Goal: Task Accomplishment & Management: Check status

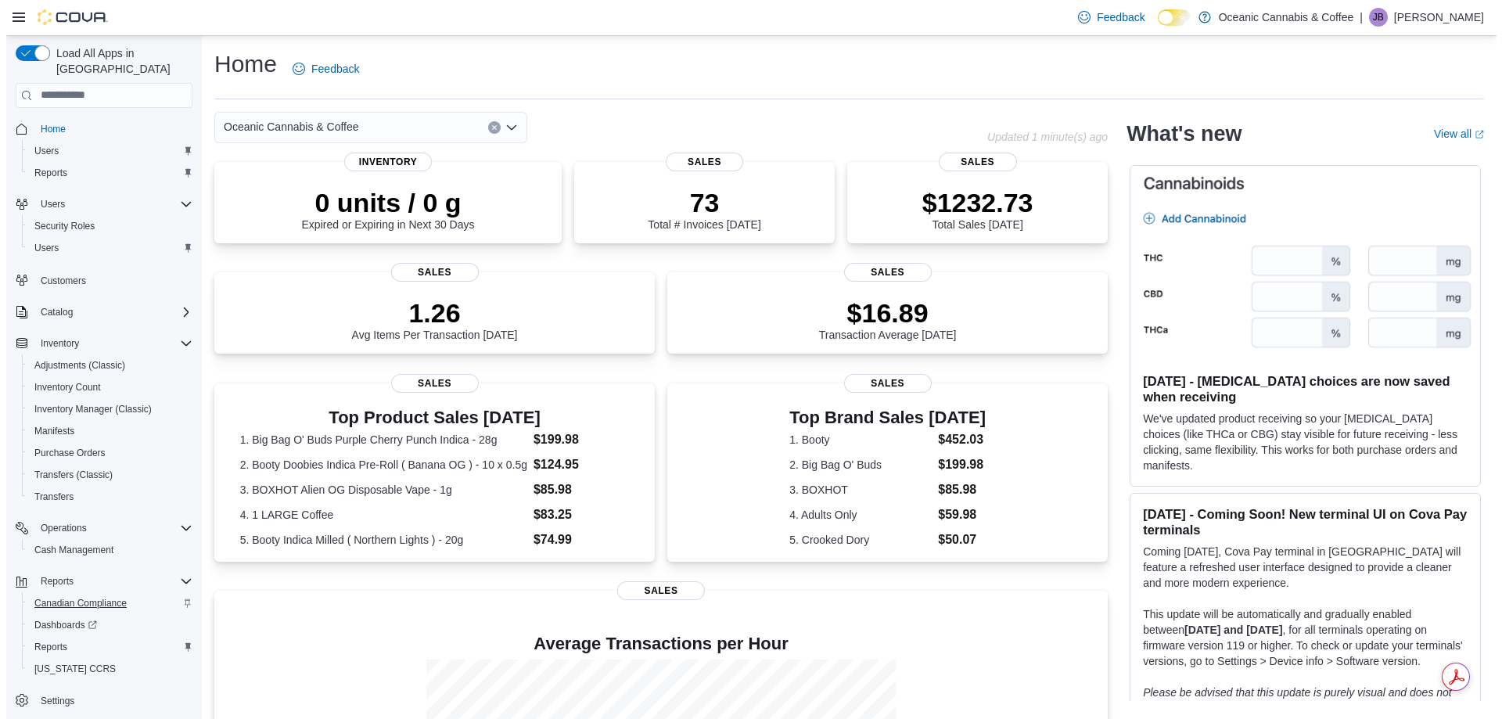
scroll to position [2, 0]
click at [42, 639] on span "Reports" at bounding box center [44, 645] width 33 height 13
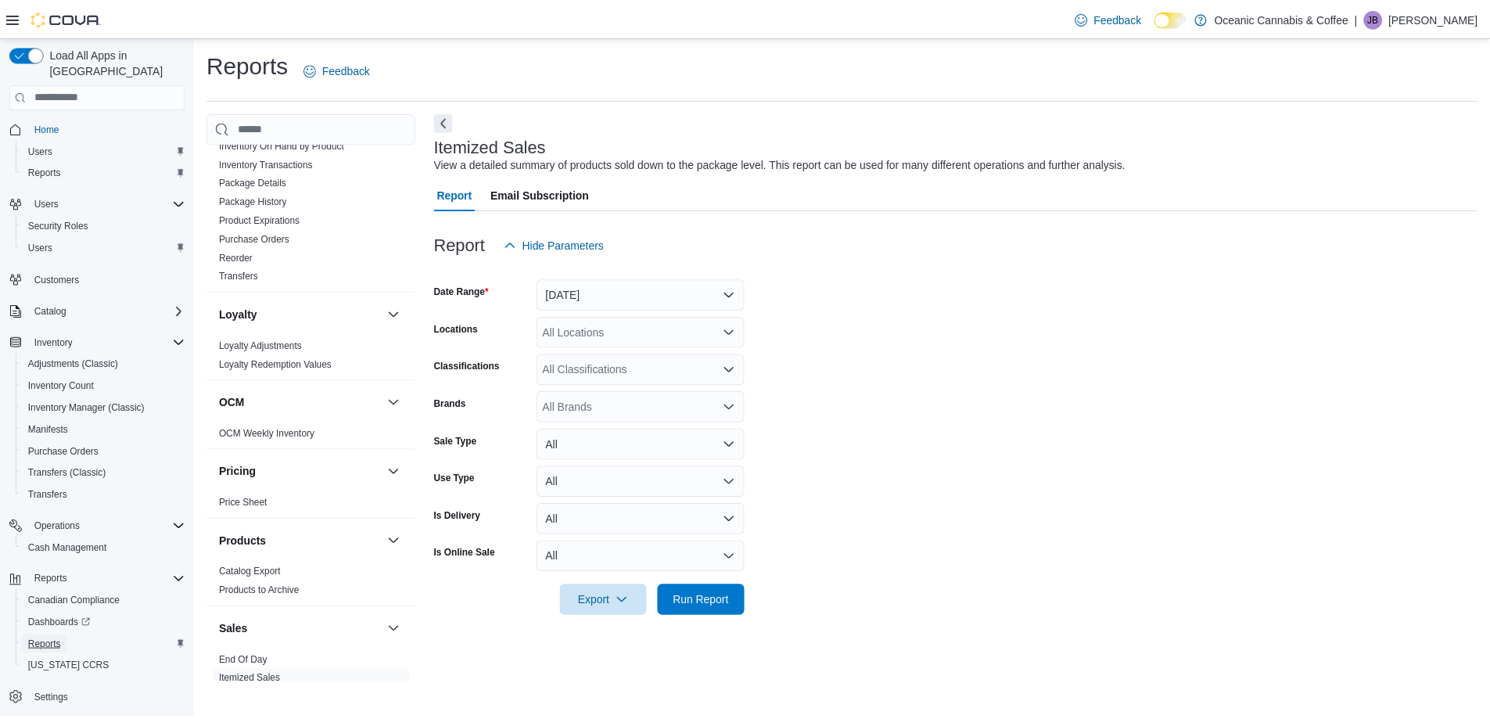
scroll to position [469, 0]
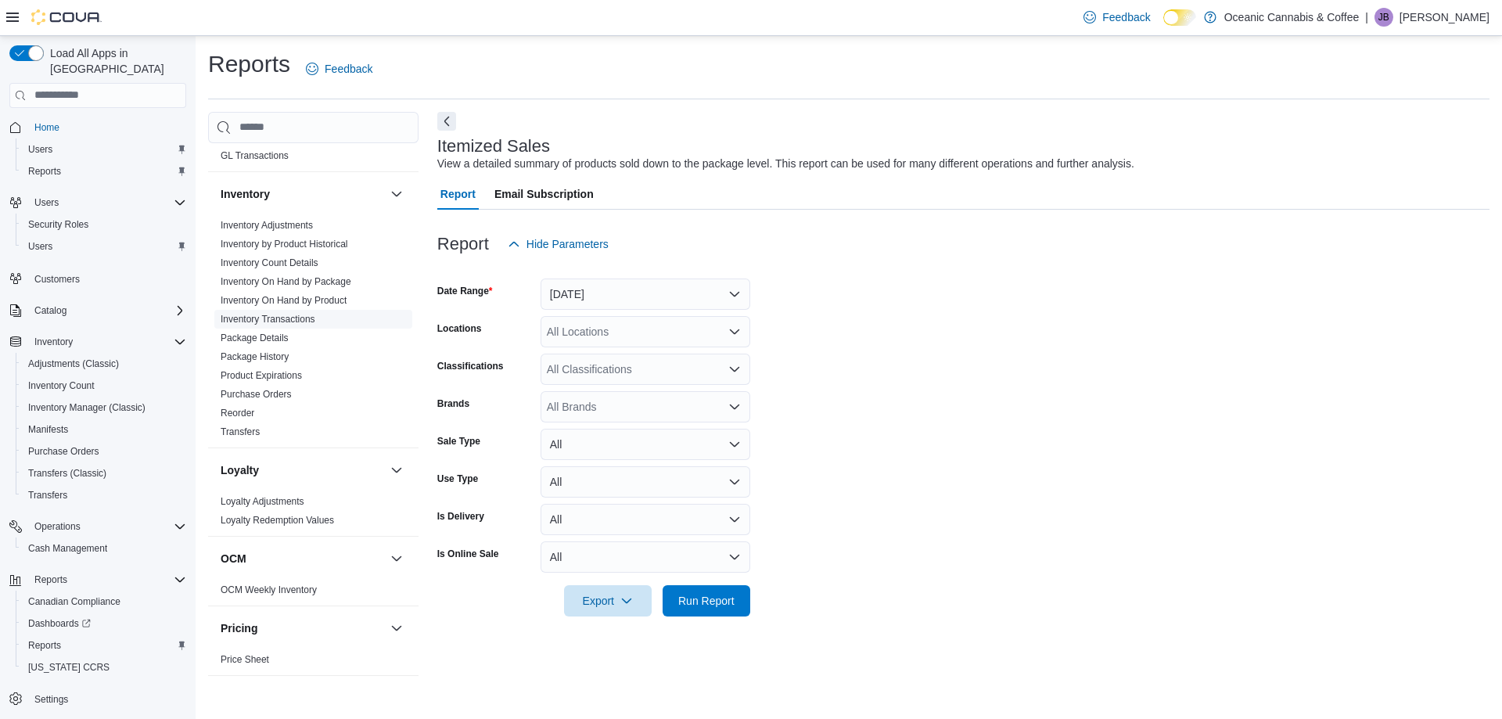
click at [292, 318] on link "Inventory Transactions" at bounding box center [268, 319] width 95 height 11
click at [742, 289] on button "Yesterday" at bounding box center [646, 294] width 210 height 31
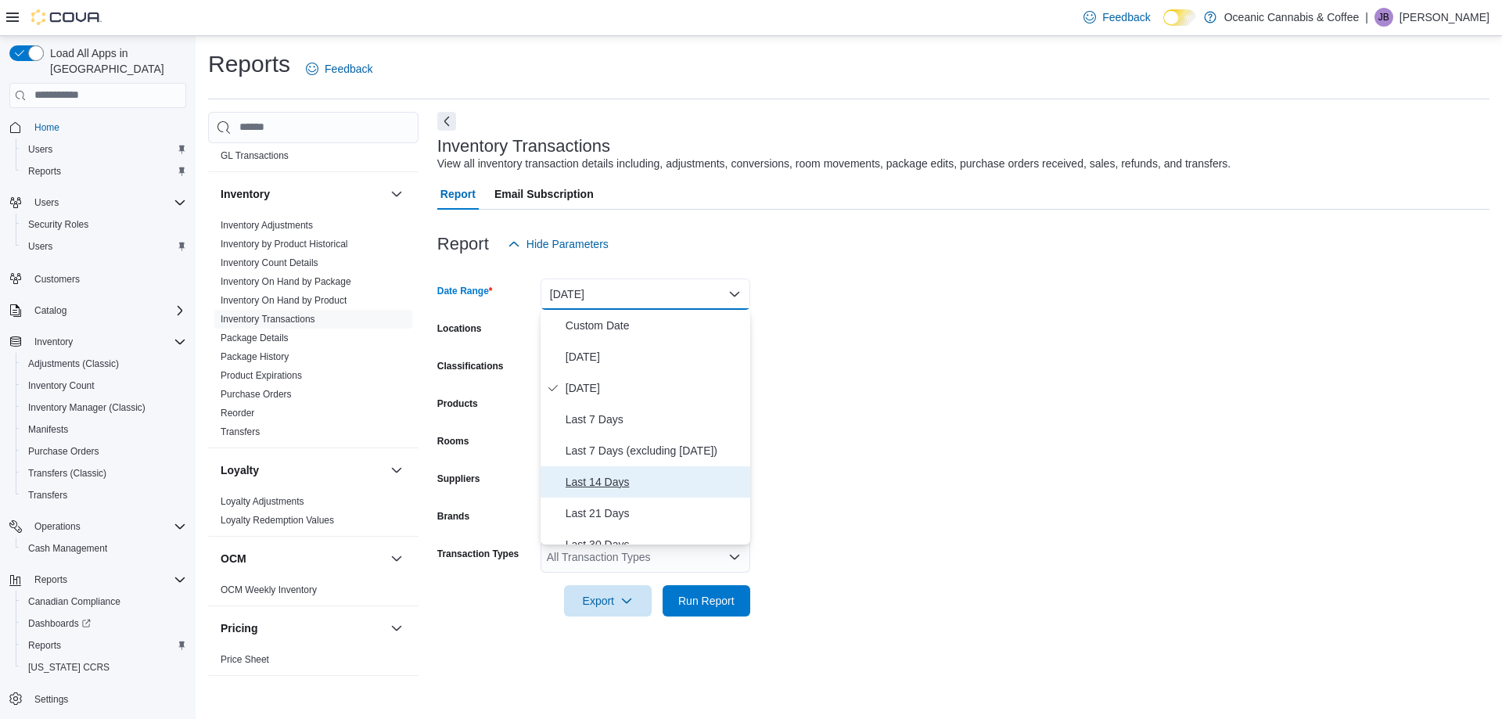
click at [586, 476] on span "Last 14 Days" at bounding box center [655, 482] width 178 height 19
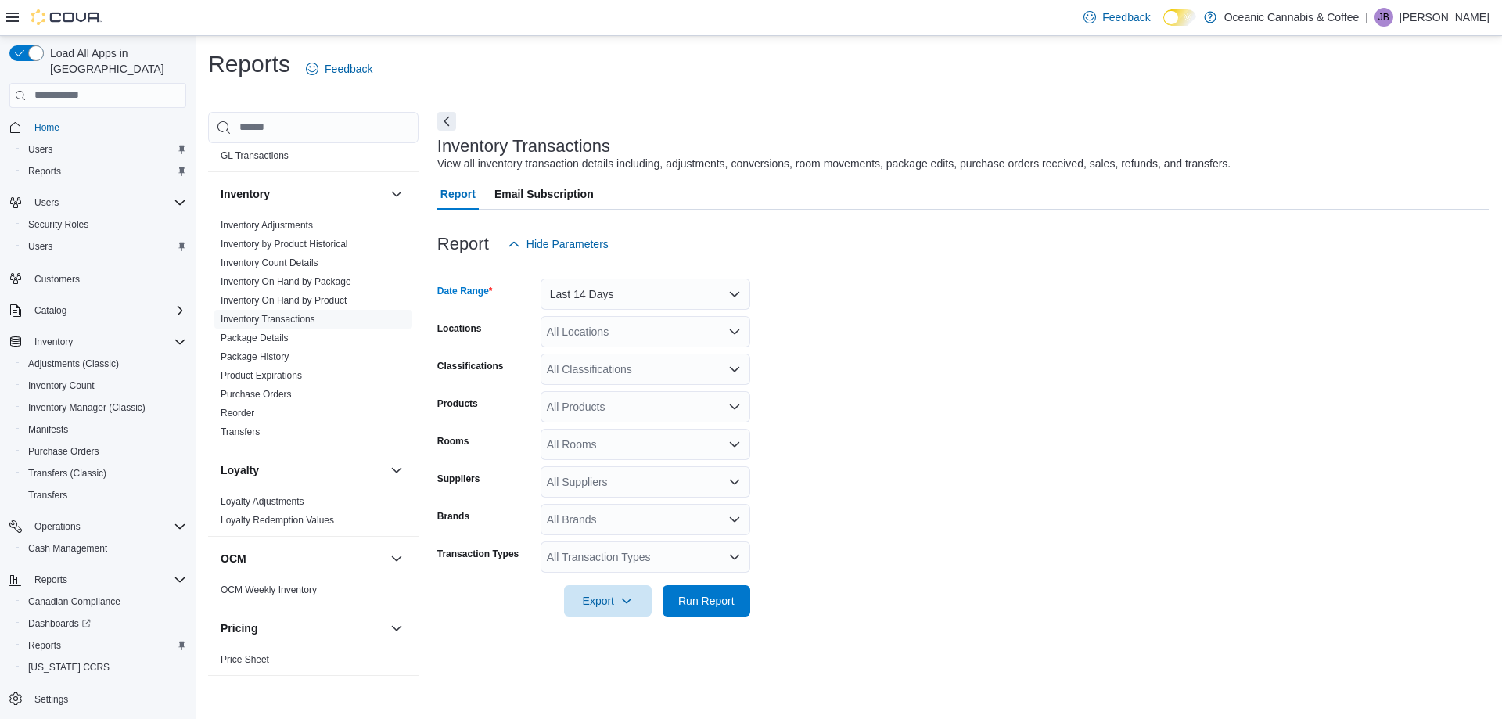
click at [739, 403] on icon "Open list of options" at bounding box center [734, 407] width 13 height 13
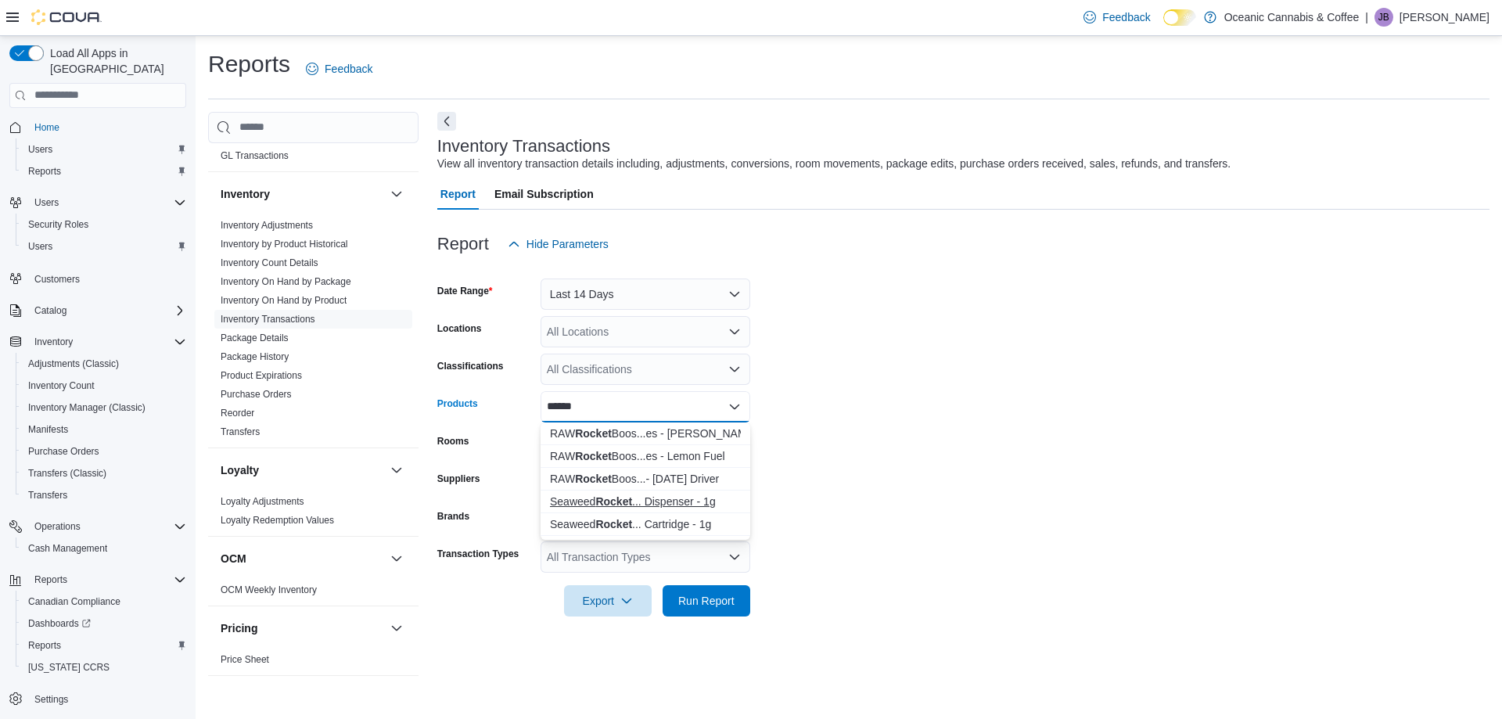
type input "******"
click at [704, 498] on div "Seaweed Rocket ... Dispenser - 1g" at bounding box center [645, 502] width 191 height 16
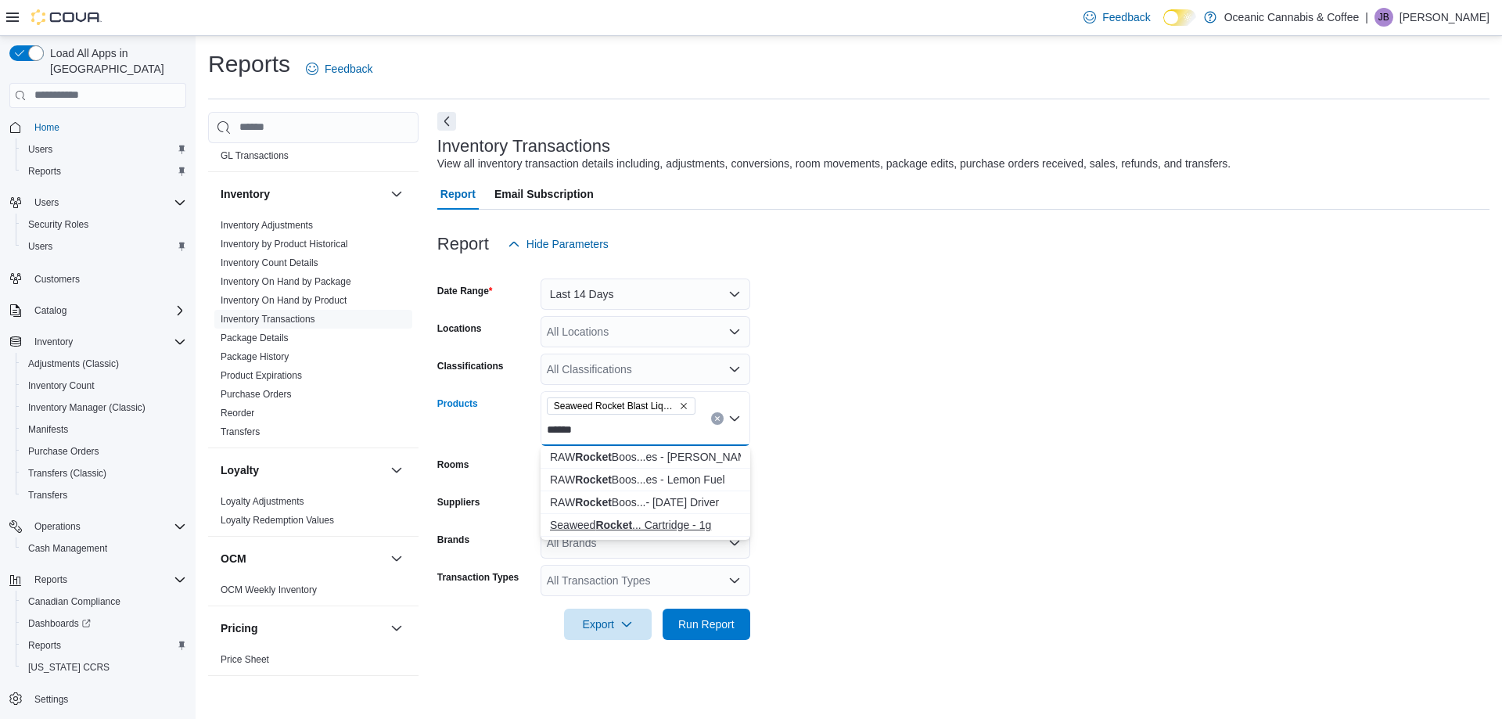
type input "******"
click at [694, 518] on div "Seaweed Rocket ... Cartridge - 1g" at bounding box center [645, 525] width 191 height 16
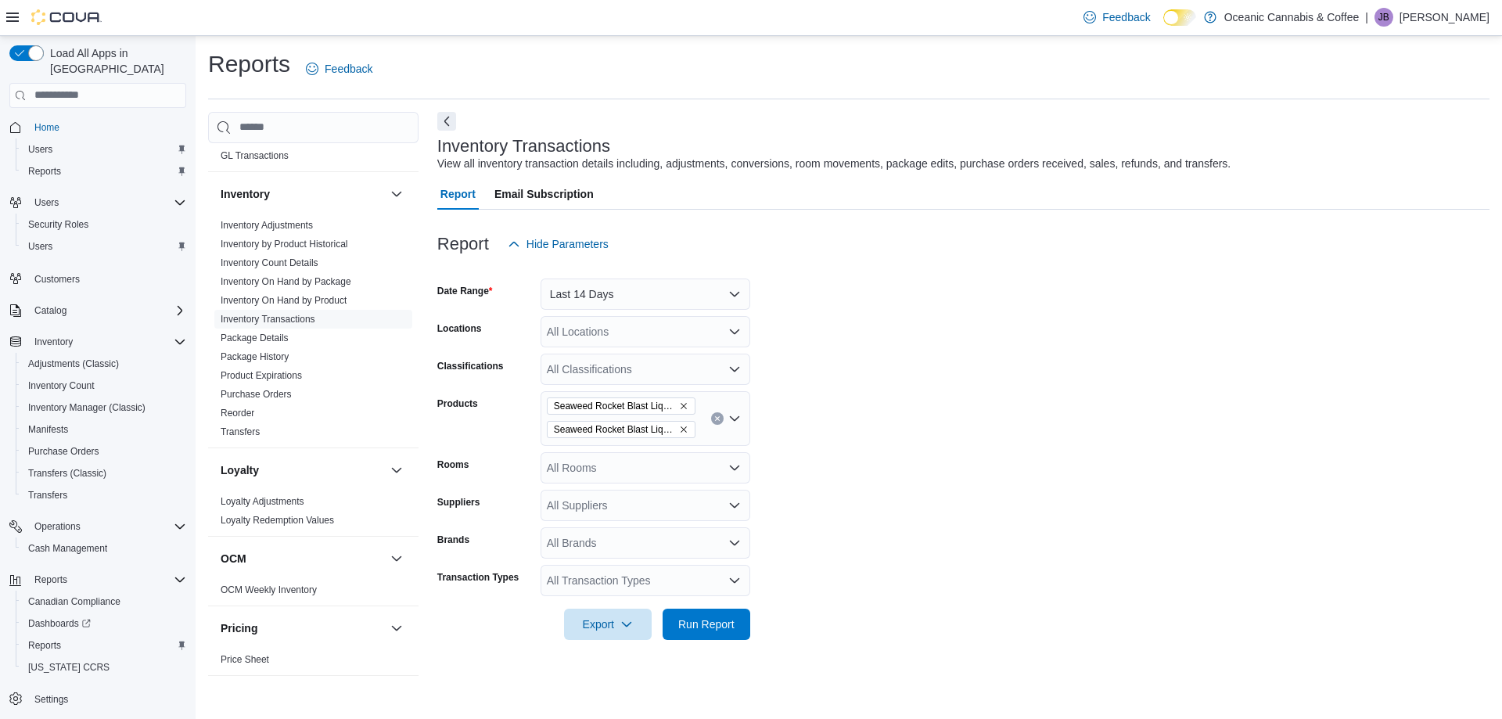
click at [879, 455] on form "Date Range Last 14 Days Locations All Locations Classifications All Classificat…" at bounding box center [963, 450] width 1052 height 380
click at [585, 616] on span "Export" at bounding box center [607, 623] width 69 height 31
click at [725, 624] on span "Run Report" at bounding box center [706, 624] width 56 height 16
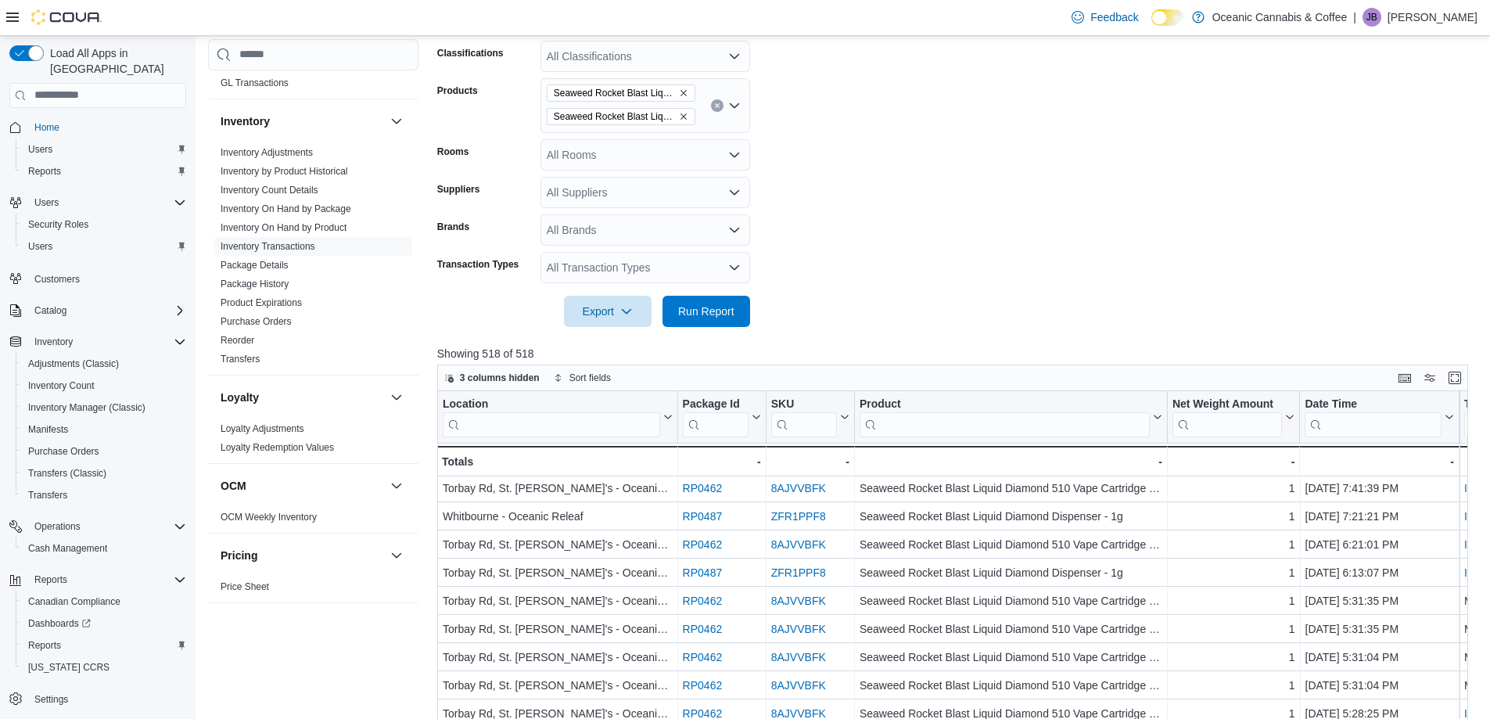
scroll to position [156, 0]
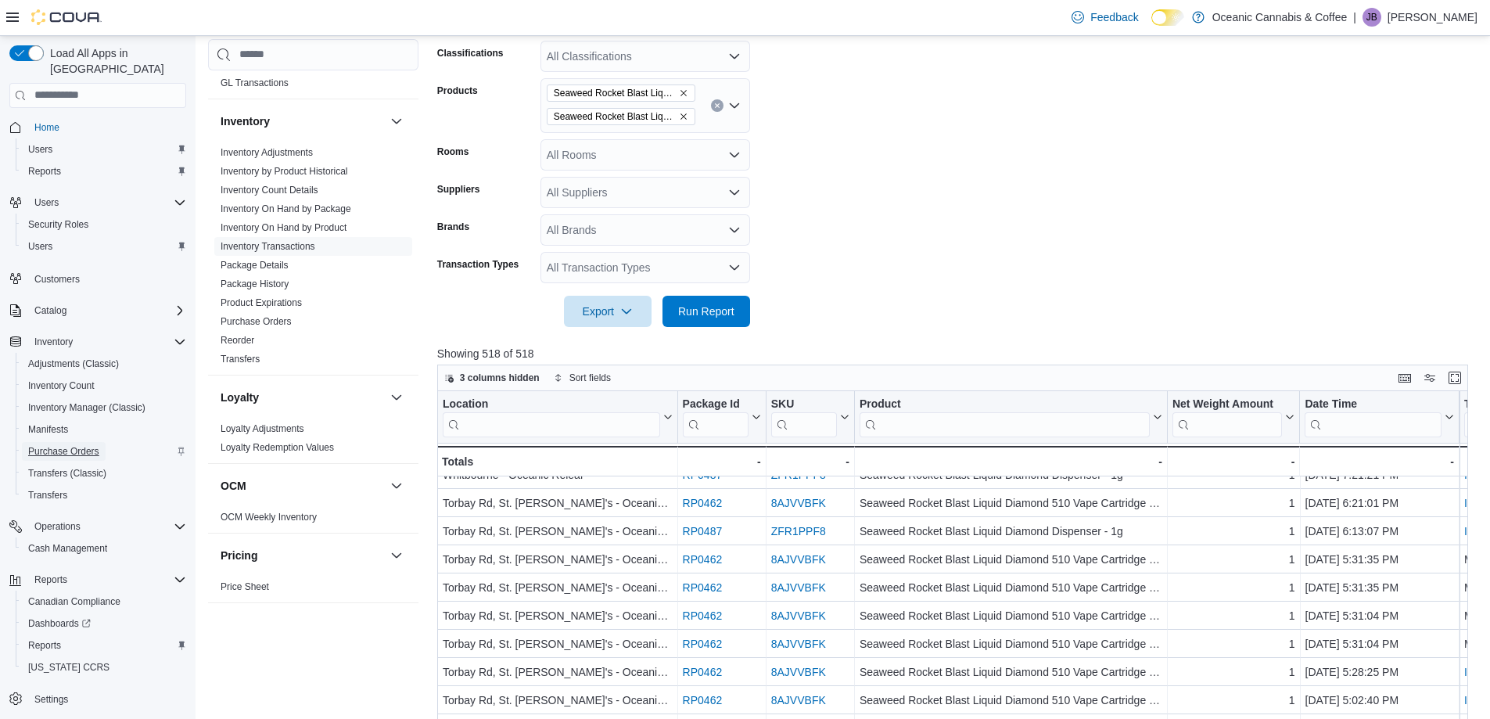
click at [81, 445] on span "Purchase Orders" at bounding box center [63, 451] width 71 height 13
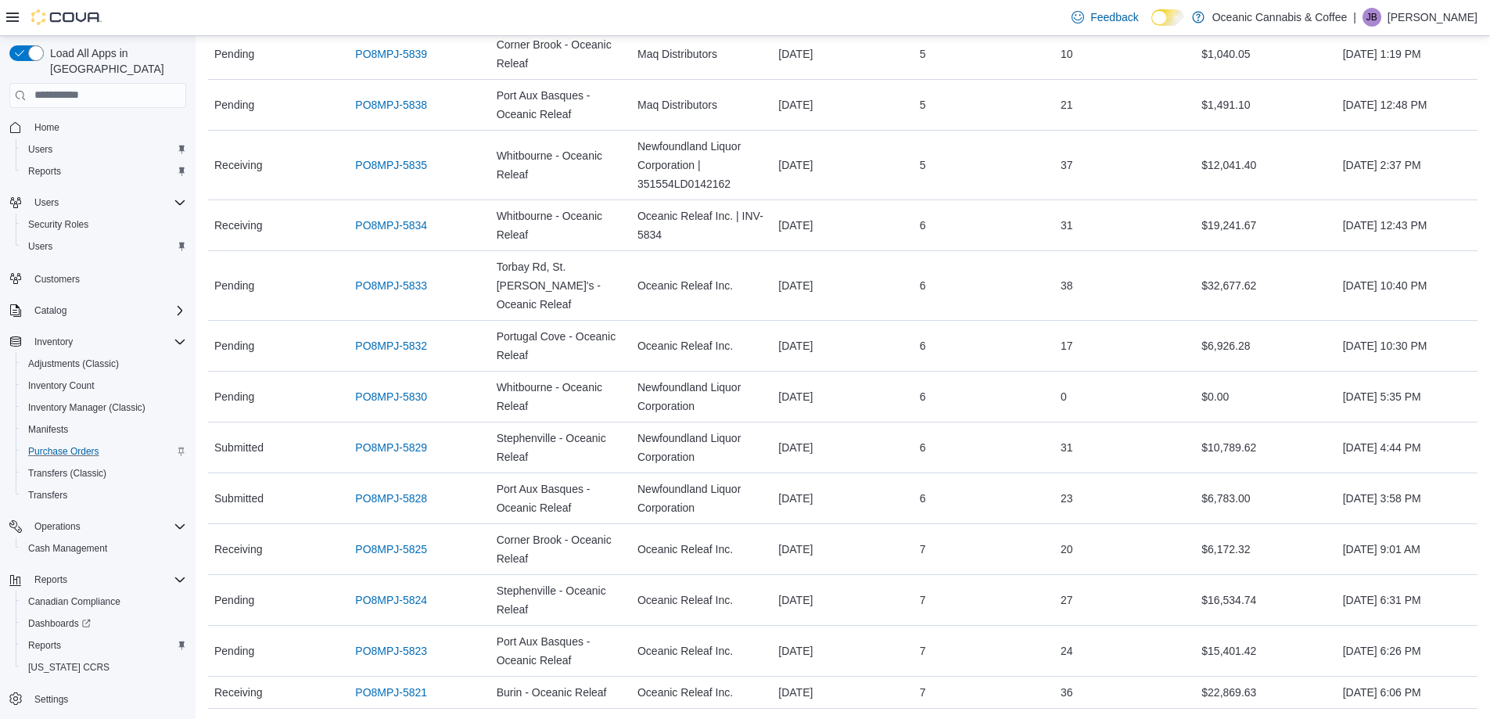
scroll to position [1095, 0]
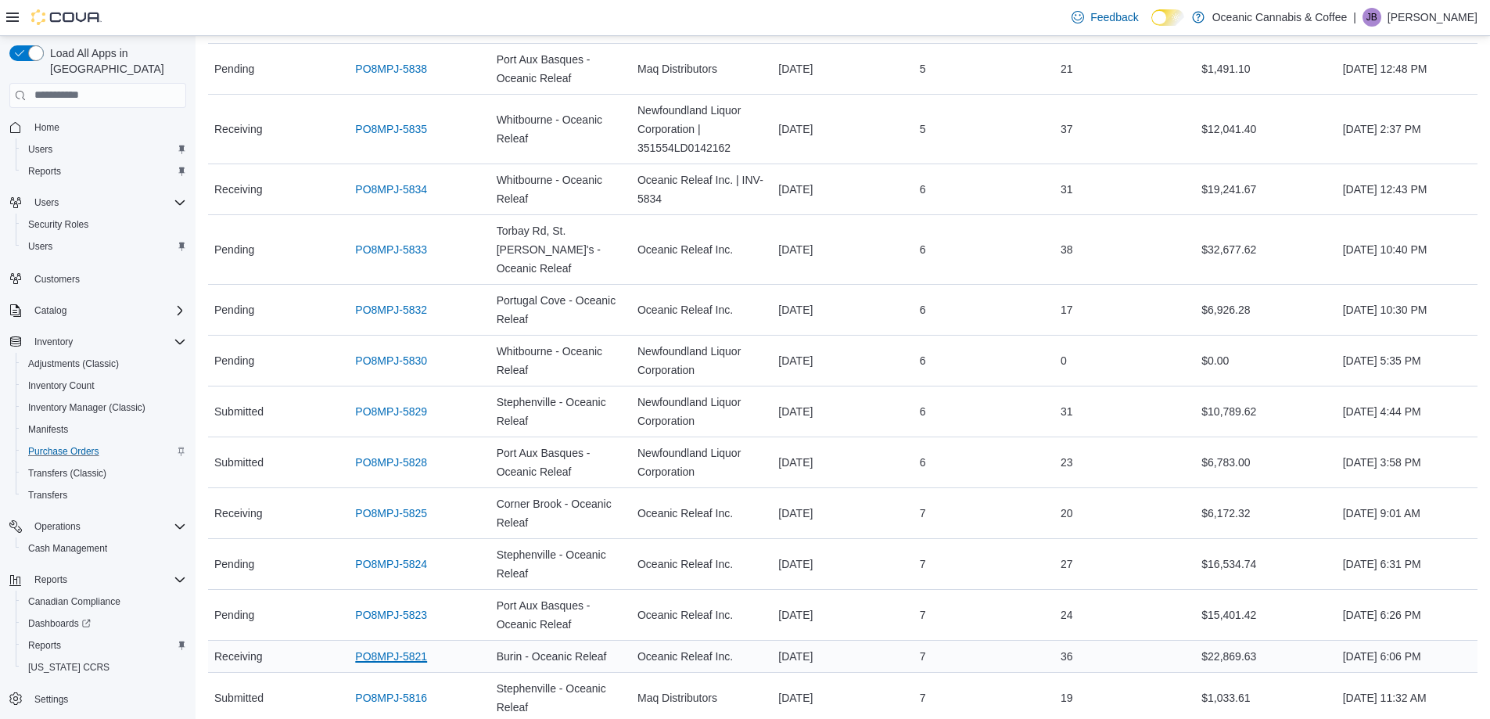
click at [393, 647] on link "PO8MPJ-5821" at bounding box center [391, 656] width 72 height 19
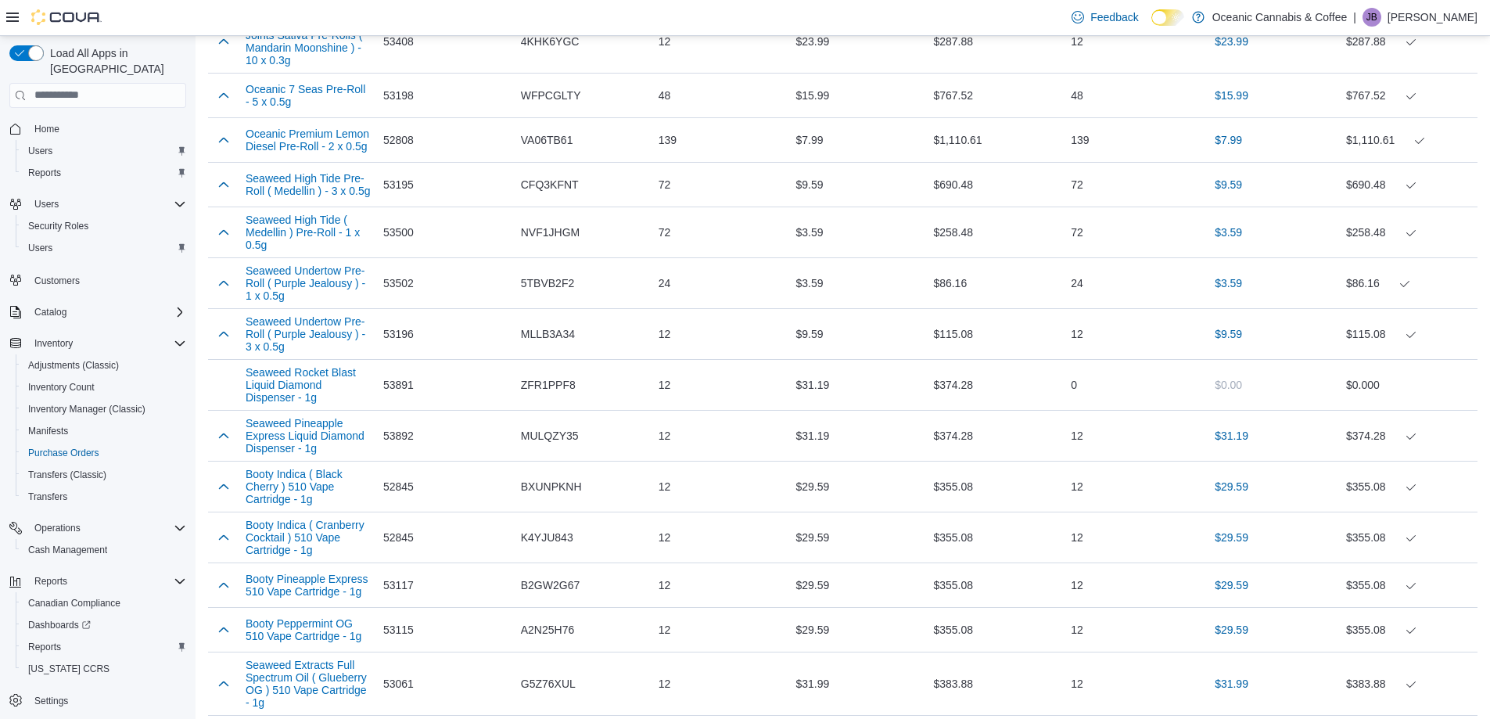
scroll to position [1913, 0]
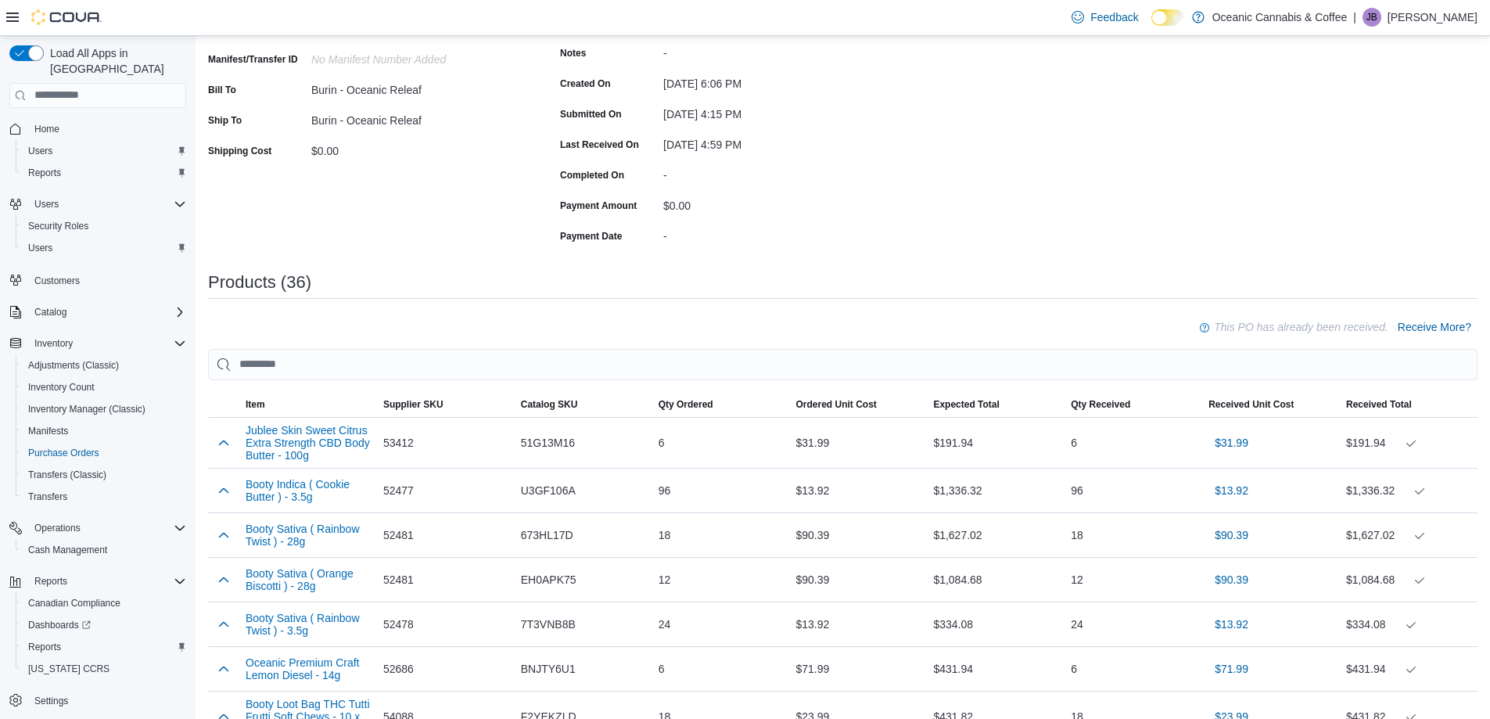
scroll to position [0, 0]
